Goal: Task Accomplishment & Management: Manage account settings

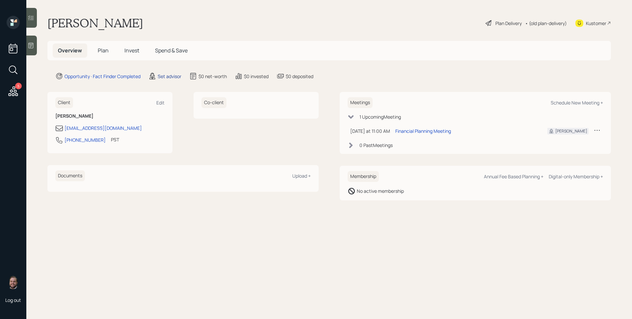
click at [161, 74] on div "Set advisor" at bounding box center [170, 76] width 24 height 7
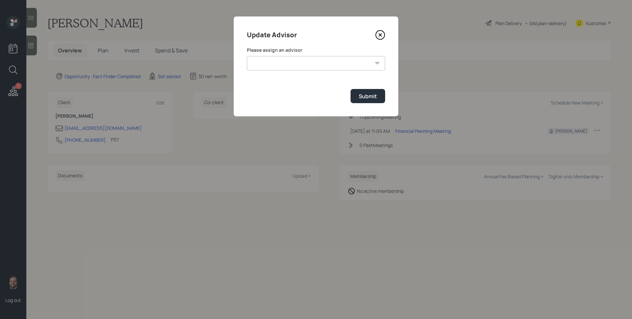
click at [343, 64] on select "[PERSON_NAME] [PERSON_NAME] [PERSON_NAME] [PERSON_NAME] End [PERSON_NAME] [PERS…" at bounding box center [316, 63] width 138 height 14
select select "d946c976-65aa-4529-ac9d-02c4f1114fc0"
click at [247, 56] on select "[PERSON_NAME] [PERSON_NAME] [PERSON_NAME] [PERSON_NAME] End [PERSON_NAME] [PERS…" at bounding box center [316, 63] width 138 height 14
click at [365, 96] on div "Submit" at bounding box center [368, 96] width 18 height 7
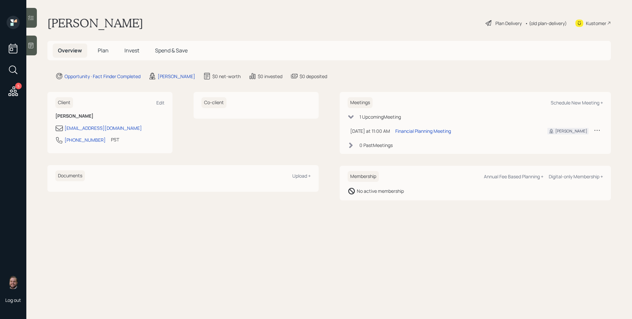
click at [36, 45] on div at bounding box center [31, 46] width 11 height 20
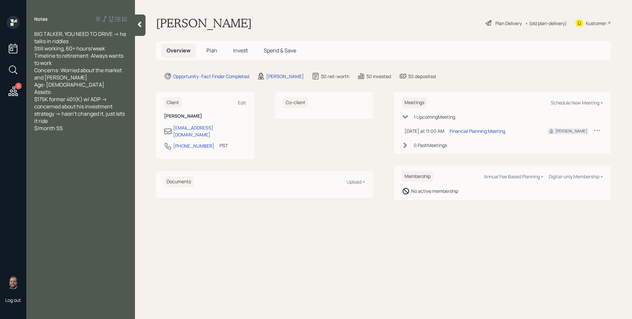
click at [205, 50] on h5 "Plan" at bounding box center [211, 50] width 21 height 14
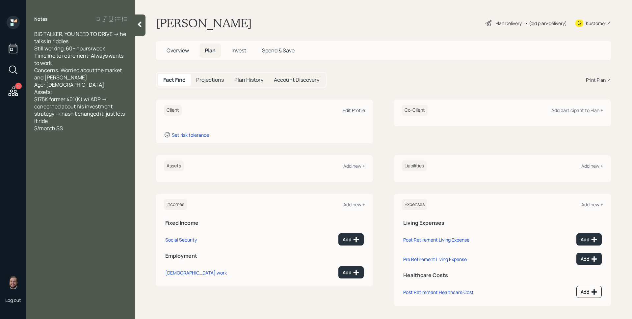
click at [348, 110] on div "Edit Profile" at bounding box center [354, 110] width 22 height 6
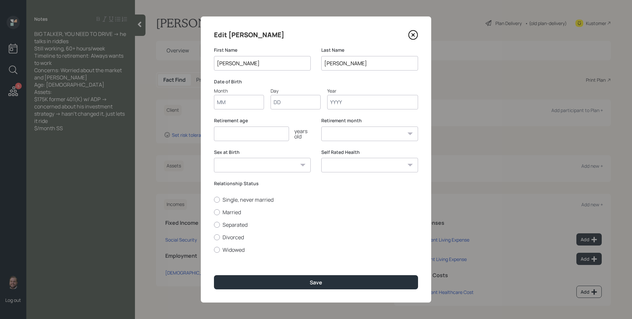
click at [230, 105] on input "Month" at bounding box center [239, 102] width 50 height 14
type input "01"
type input "1959"
select select "1"
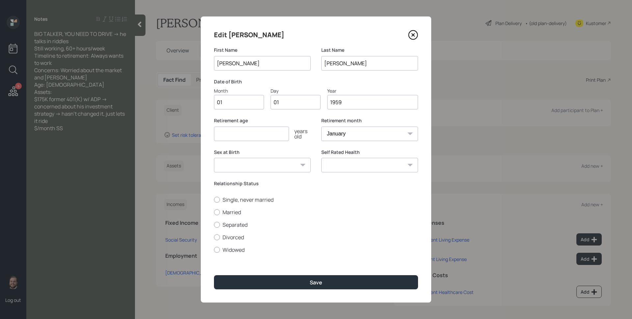
type input "1959"
click at [242, 135] on input "number" at bounding box center [251, 133] width 75 height 14
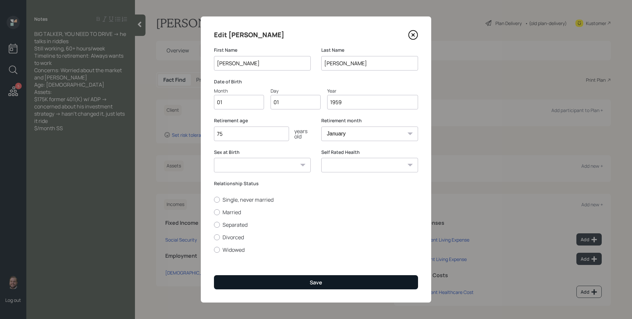
type input "75"
click at [301, 283] on button "Save" at bounding box center [316, 282] width 204 height 14
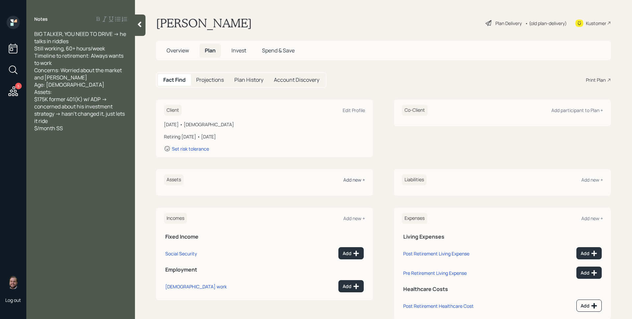
click at [361, 180] on div "Add new +" at bounding box center [354, 179] width 22 height 6
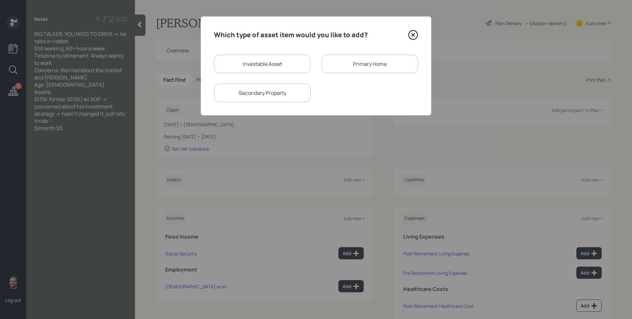
click at [263, 62] on div "Investable Asset" at bounding box center [262, 64] width 97 height 18
select select "taxable"
select select "balanced"
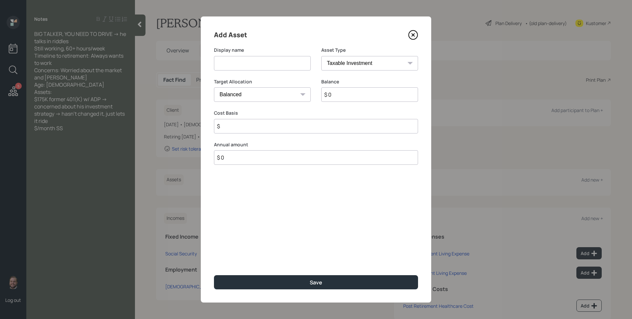
click at [263, 63] on input at bounding box center [262, 63] width 97 height 14
type input "ADP 401k"
click at [331, 89] on input "$ 0" at bounding box center [369, 94] width 97 height 14
click at [338, 95] on input "$ 0" at bounding box center [369, 94] width 97 height 14
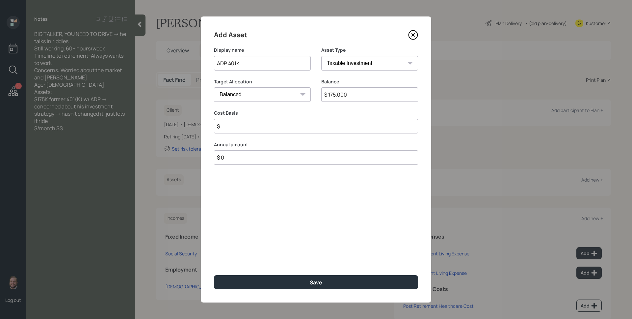
type input "$ 175,000"
click at [356, 63] on select "SEP [PERSON_NAME] IRA 401(k) [PERSON_NAME] 401(k) 403(b) [PERSON_NAME] 403(b) 4…" at bounding box center [369, 63] width 97 height 14
select select "ira"
click at [321, 56] on select "SEP [PERSON_NAME] IRA 401(k) [PERSON_NAME] 401(k) 403(b) [PERSON_NAME] 403(b) 4…" at bounding box center [369, 63] width 97 height 14
click at [281, 129] on input "$" at bounding box center [316, 126] width 204 height 14
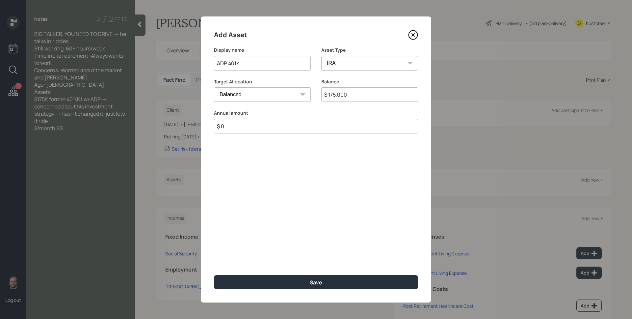
type input "$ 0"
click at [214, 275] on button "Save" at bounding box center [316, 282] width 204 height 14
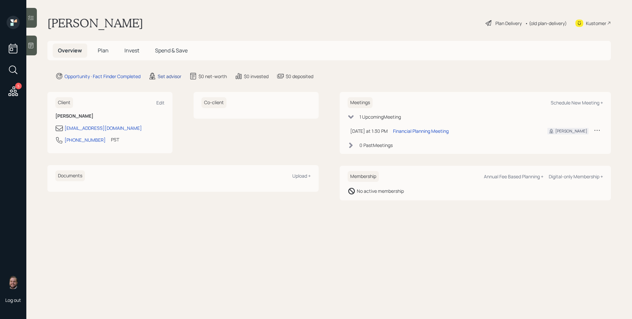
click at [170, 75] on div "Set advisor" at bounding box center [170, 76] width 24 height 7
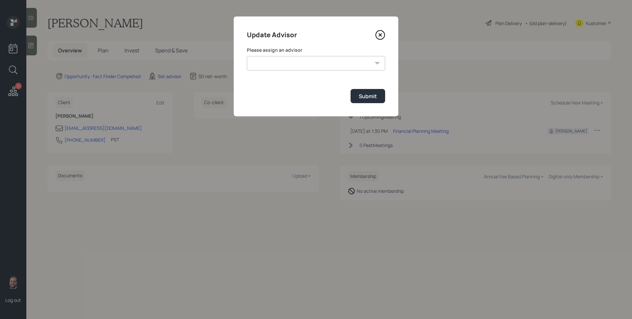
click at [302, 52] on label "Please assign an advisor" at bounding box center [316, 50] width 138 height 7
click at [309, 65] on select "[PERSON_NAME] [PERSON_NAME] [PERSON_NAME] [PERSON_NAME] End [PERSON_NAME] [PERS…" at bounding box center [316, 63] width 138 height 14
